Goal: Task Accomplishment & Management: Use online tool/utility

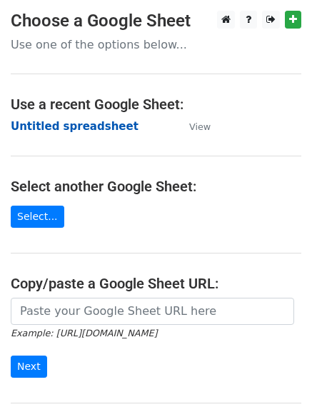
click at [112, 132] on strong "Untitled spreadsheet" at bounding box center [75, 126] width 128 height 13
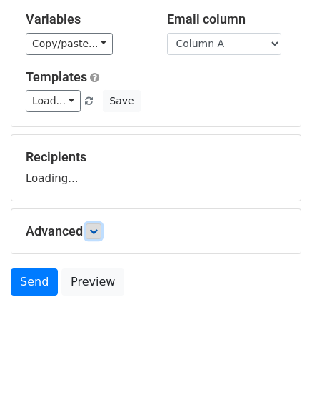
click at [96, 238] on link at bounding box center [94, 232] width 16 height 16
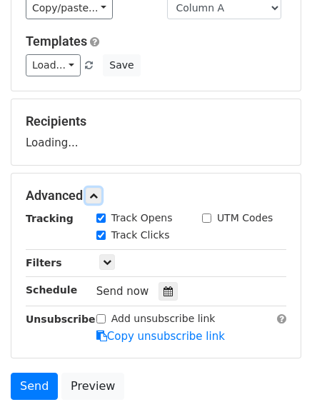
scroll to position [177, 0]
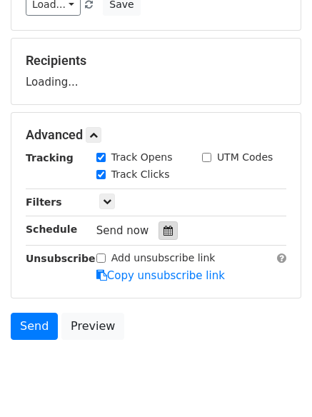
click at [159, 236] on div at bounding box center [168, 230] width 19 height 19
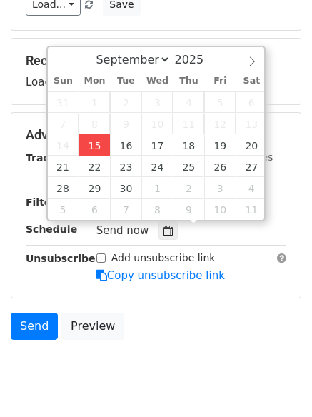
type input "2025-09-15 12:00"
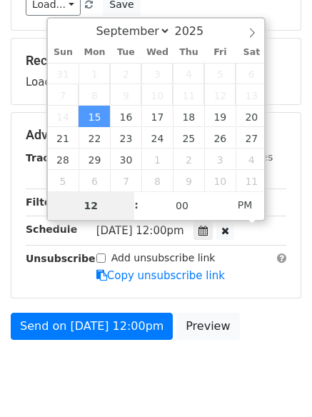
type input "4"
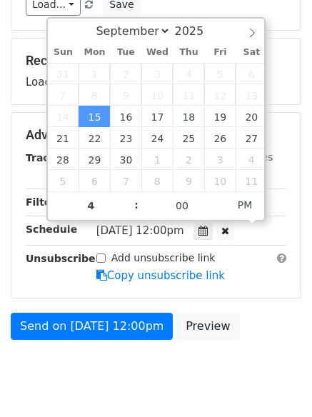
type input "2025-09-15 16:00"
click at [147, 386] on body "New Campaign Daily emails left: 50 Google Sheet: Untitled spreadsheet Variables…" at bounding box center [156, 119] width 312 height 571
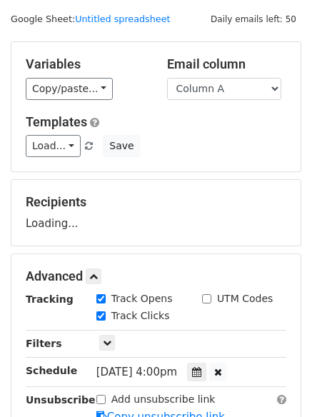
scroll to position [34, 0]
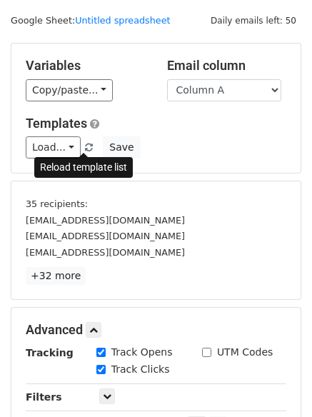
click at [87, 142] on link at bounding box center [90, 147] width 12 height 11
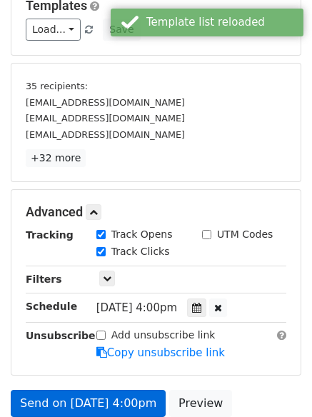
scroll to position [273, 0]
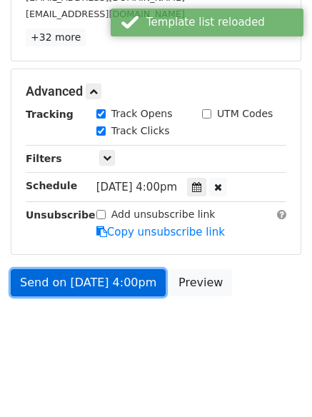
click at [111, 289] on link "Send on Sep 15 at 4:00pm" at bounding box center [88, 282] width 155 height 27
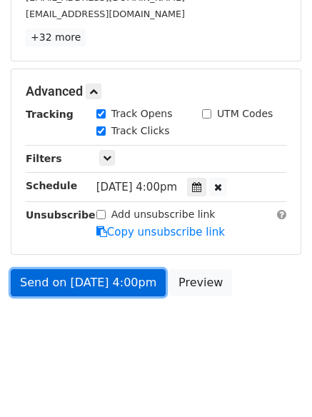
click at [124, 279] on link "Send on Sep 15 at 4:00pm" at bounding box center [88, 282] width 155 height 27
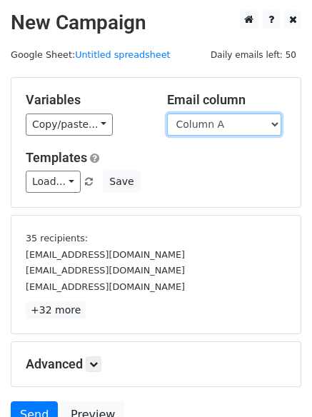
click at [224, 134] on select "Column A Column B Column C Column D Column E" at bounding box center [224, 125] width 114 height 22
select select "Column B"
click at [167, 114] on select "Column A Column B Column C Column D Column E" at bounding box center [224, 125] width 114 height 22
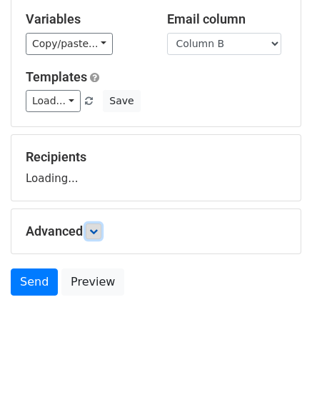
click at [101, 226] on link at bounding box center [94, 232] width 16 height 16
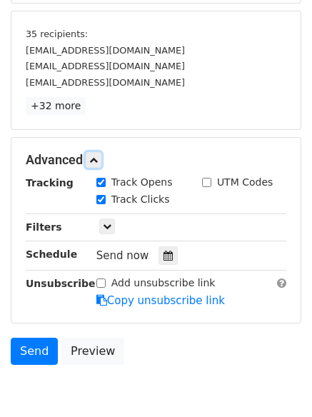
scroll to position [206, 0]
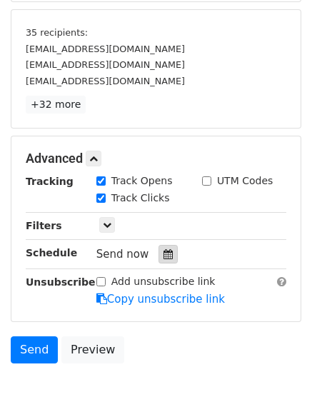
click at [164, 252] on icon at bounding box center [168, 254] width 9 height 10
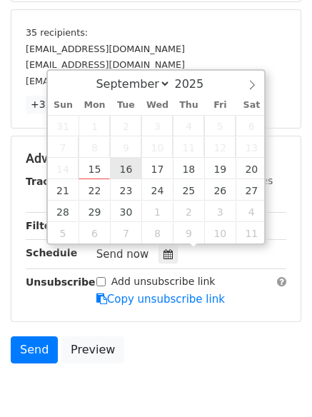
type input "2025-09-16 12:00"
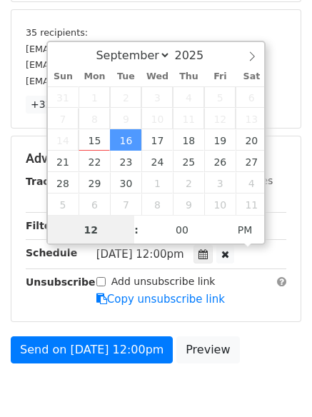
scroll to position [1, 0]
type input "5"
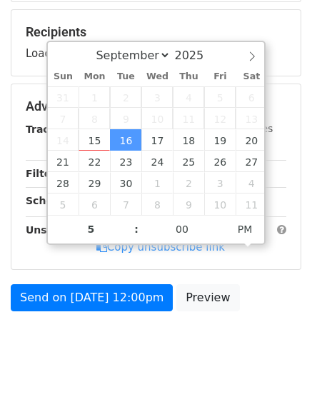
type input "2025-09-16 17:00"
click at [132, 340] on body "New Campaign Daily emails left: 50 Google Sheet: Untitled spreadsheet Variables…" at bounding box center [156, 90] width 312 height 571
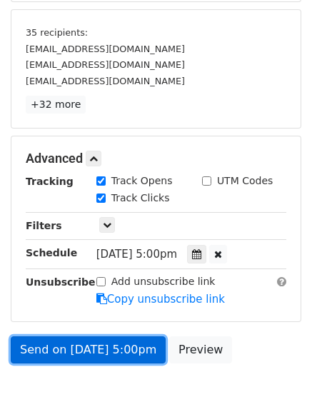
click at [123, 347] on link "Send on Sep 16 at 5:00pm" at bounding box center [88, 349] width 155 height 27
click at [132, 344] on link "Send on Sep 16 at 5:00pm" at bounding box center [88, 349] width 155 height 27
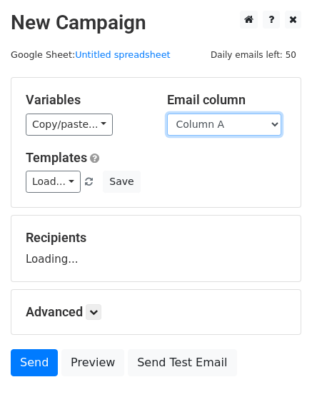
drag, startPoint x: 250, startPoint y: 121, endPoint x: 247, endPoint y: 135, distance: 13.9
click at [250, 121] on select "Column A Column B Column C Column D Column E" at bounding box center [224, 125] width 114 height 22
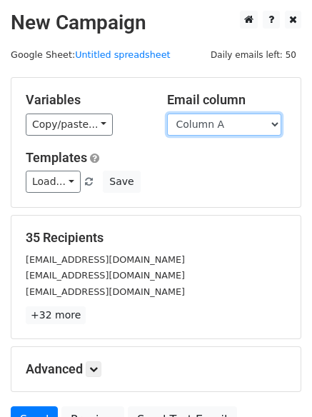
click at [234, 122] on select "Column A Column B Column C Column D Column E" at bounding box center [224, 125] width 114 height 22
select select "Column C"
click at [167, 114] on select "Column A Column B Column C Column D Column E" at bounding box center [224, 125] width 114 height 22
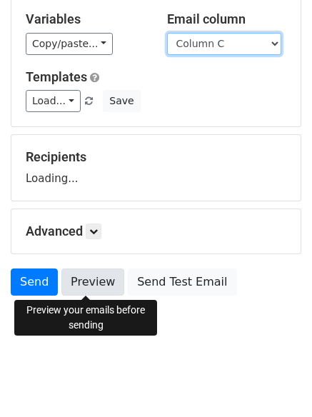
scroll to position [81, 0]
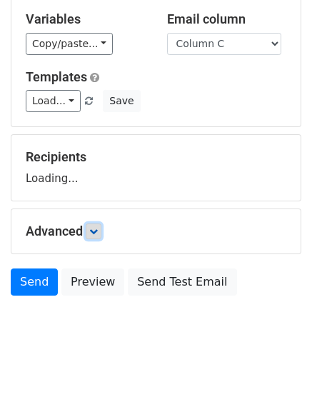
click at [98, 229] on icon at bounding box center [93, 231] width 9 height 9
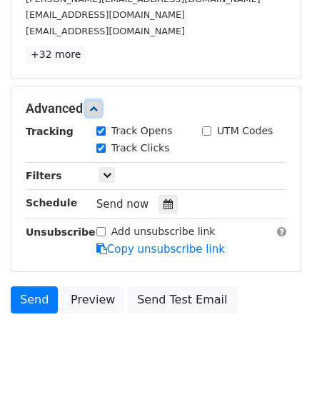
scroll to position [261, 0]
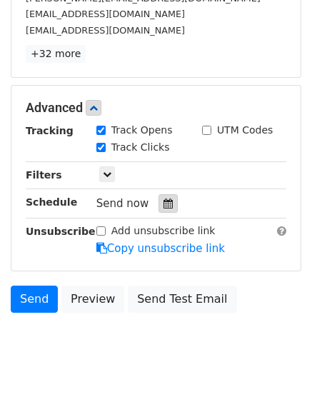
click at [166, 201] on icon at bounding box center [168, 204] width 9 height 10
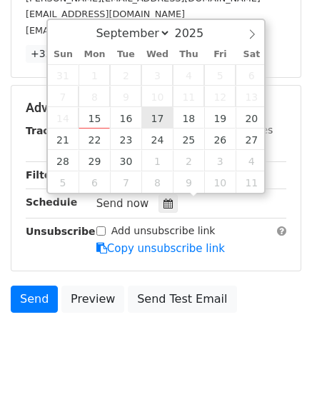
type input "2025-09-17 12:00"
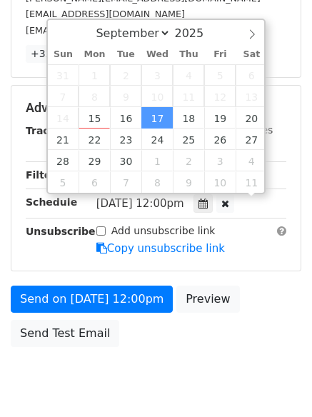
scroll to position [1, 0]
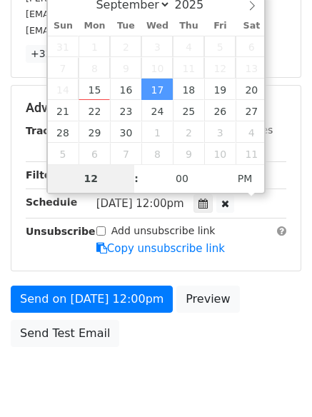
type input "6"
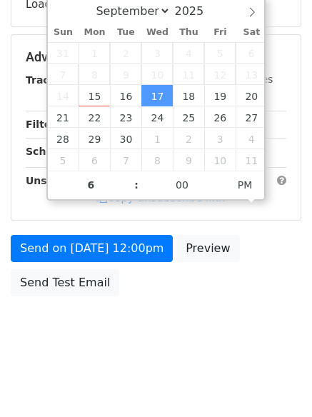
type input "2025-09-17 18:00"
click at [156, 324] on body "New Campaign Daily emails left: 50 Google Sheet: Untitled spreadsheet Variables…" at bounding box center [156, 58] width 312 height 605
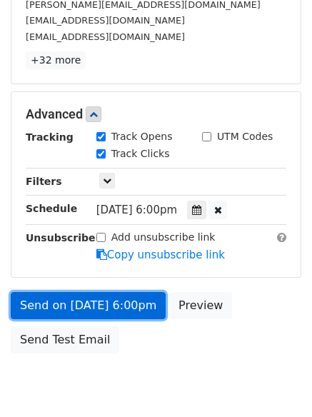
click at [130, 301] on link "Send on Sep 17 at 6:00pm" at bounding box center [88, 305] width 155 height 27
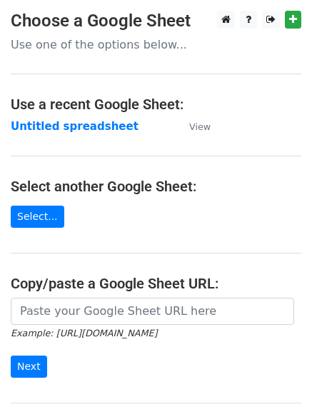
click at [86, 134] on td "Untitled spreadsheet" at bounding box center [93, 127] width 164 height 16
click at [88, 134] on td "Untitled spreadsheet" at bounding box center [93, 127] width 164 height 16
click at [101, 121] on strong "Untitled spreadsheet" at bounding box center [75, 126] width 128 height 13
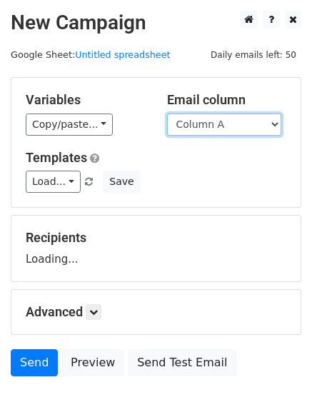
drag, startPoint x: 199, startPoint y: 116, endPoint x: 201, endPoint y: 134, distance: 18.1
click at [199, 116] on select "Column A Column B Column C Column D Column E" at bounding box center [224, 125] width 114 height 22
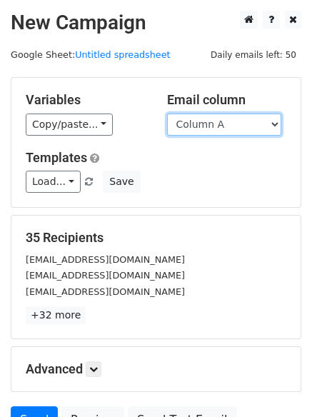
click at [219, 134] on select "Column A Column B Column C Column D Column E" at bounding box center [224, 125] width 114 height 22
select select "Column D"
click at [167, 114] on select "Column A Column B Column C Column D Column E" at bounding box center [224, 125] width 114 height 22
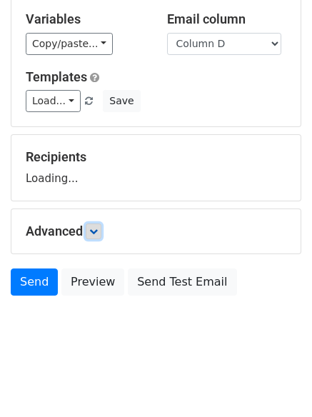
click at [98, 233] on icon at bounding box center [93, 231] width 9 height 9
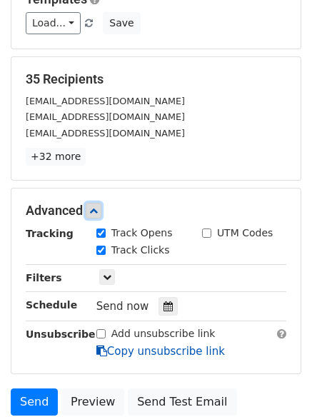
scroll to position [251, 0]
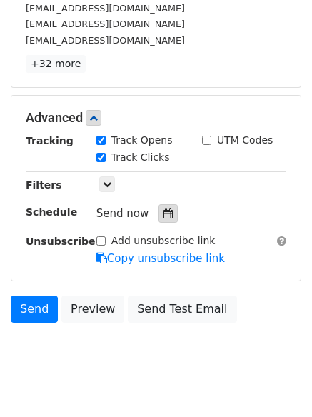
click at [166, 218] on div at bounding box center [168, 213] width 19 height 19
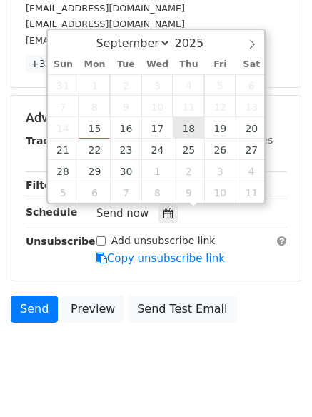
type input "2025-09-18 12:00"
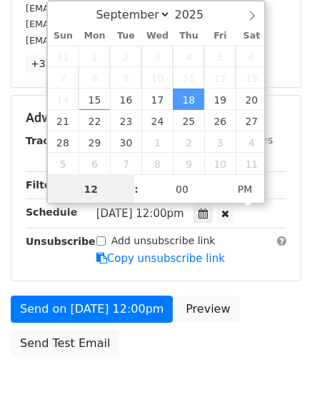
scroll to position [1, 0]
type input "7"
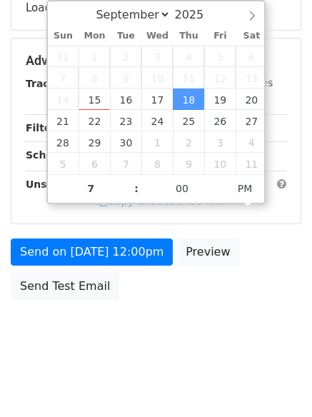
type input "2025-09-18 19:00"
click at [182, 388] on html "New Campaign Daily emails left: 50 Google Sheet: Untitled spreadsheet Variables…" at bounding box center [156, 85] width 312 height 673
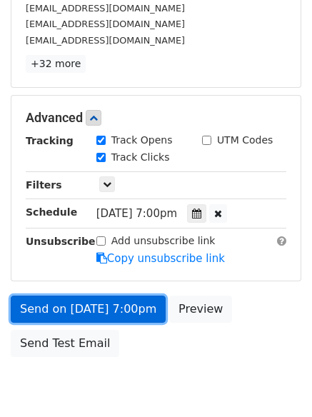
click at [126, 310] on link "Send on Sep 18 at 7:00pm" at bounding box center [88, 309] width 155 height 27
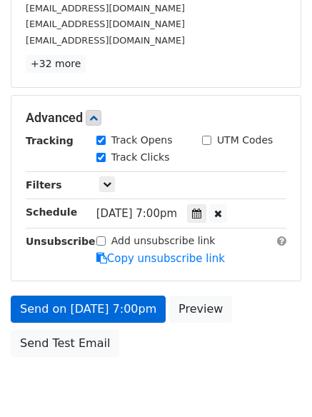
scroll to position [0, 0]
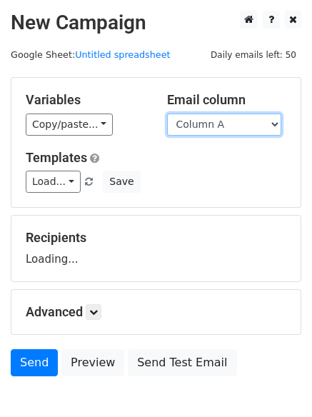
drag, startPoint x: 235, startPoint y: 133, endPoint x: 234, endPoint y: 142, distance: 9.4
click at [235, 133] on select "Column A Column B Column C Column D Column E" at bounding box center [224, 125] width 114 height 22
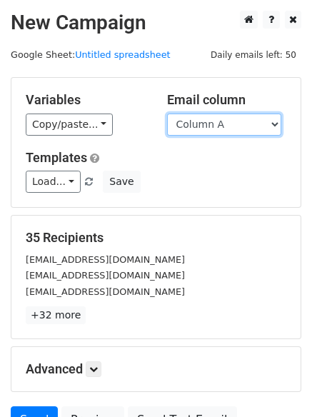
click at [225, 127] on select "Column A Column B Column C Column D Column E" at bounding box center [224, 125] width 114 height 22
select select "Column E"
click at [167, 114] on select "Column A Column B Column C Column D Column E" at bounding box center [224, 125] width 114 height 22
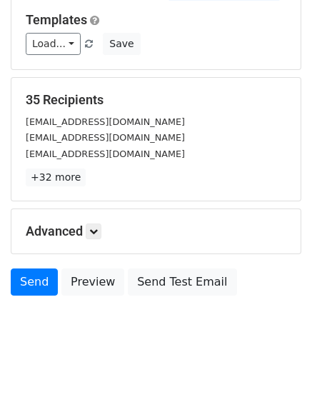
scroll to position [81, 0]
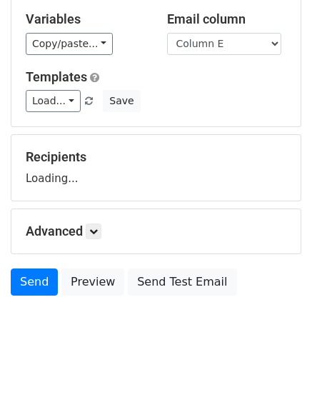
click at [100, 221] on div "Advanced Tracking Track Opens UTM Codes Track Clicks Filters Only include sprea…" at bounding box center [155, 231] width 289 height 44
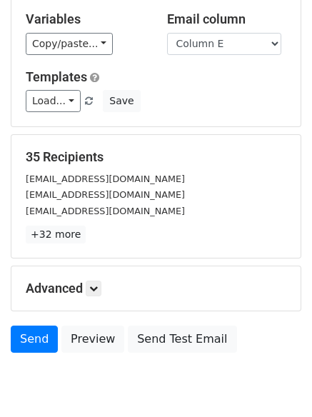
click at [94, 279] on div "Advanced Tracking Track Opens UTM Codes Track Clicks Filters Only include sprea…" at bounding box center [155, 288] width 289 height 44
click at [94, 286] on icon at bounding box center [93, 288] width 9 height 9
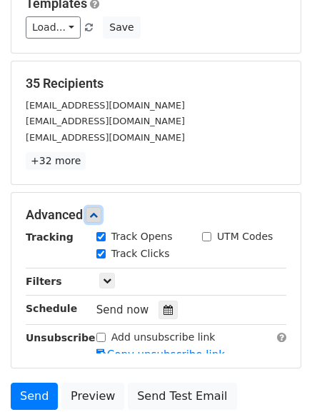
scroll to position [245, 0]
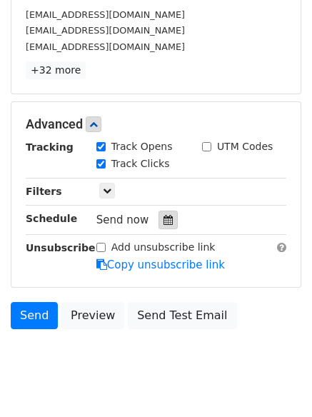
click at [164, 221] on icon at bounding box center [168, 220] width 9 height 10
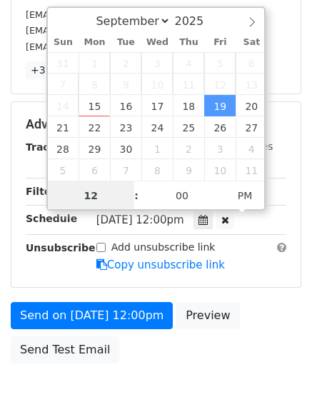
scroll to position [1, 0]
type input "[DATE] 12:00"
select select "9"
type input "8"
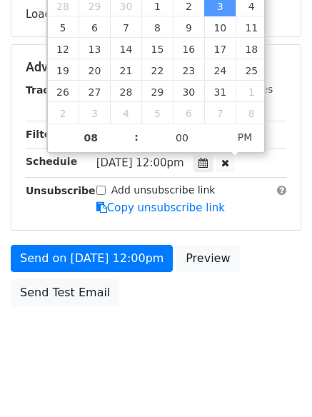
click at [154, 329] on body "New Campaign Daily emails left: 50 Google Sheet: Untitled spreadsheet Variables…" at bounding box center [156, 68] width 312 height 605
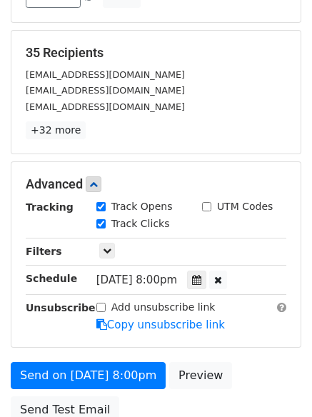
scroll to position [102, 0]
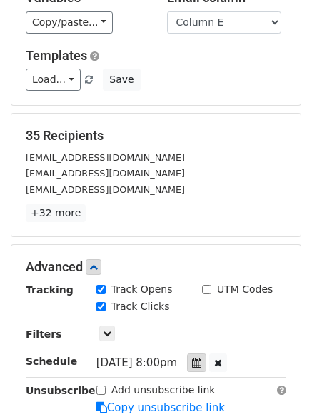
click at [195, 356] on div at bounding box center [196, 363] width 19 height 19
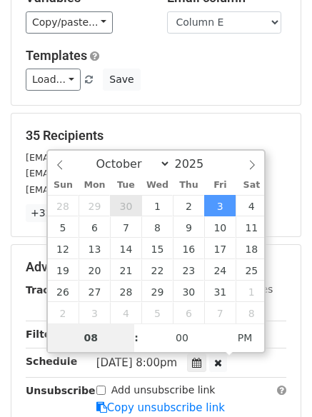
type input "[DATE] 20:00"
select select "8"
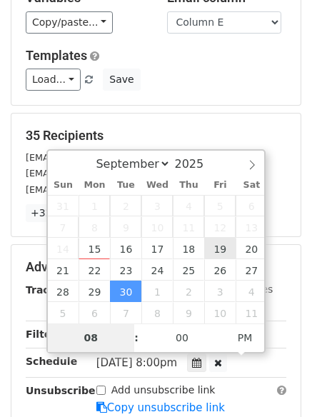
type input "[DATE] 20:00"
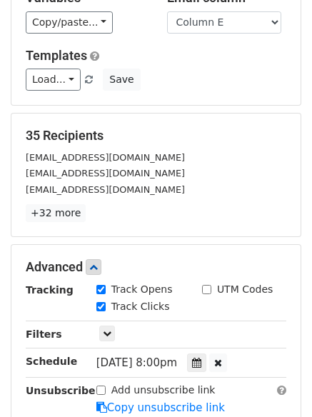
click at [233, 389] on div "Add unsubscribe link Copy unsubscribe link" at bounding box center [191, 399] width 211 height 33
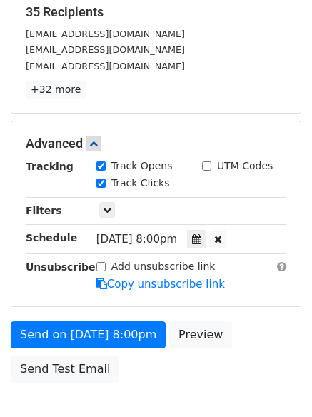
scroll to position [312, 0]
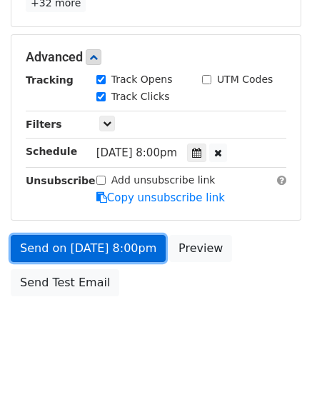
click at [128, 251] on link "Send on [DATE] 8:00pm" at bounding box center [88, 248] width 155 height 27
